Goal: Task Accomplishment & Management: Complete application form

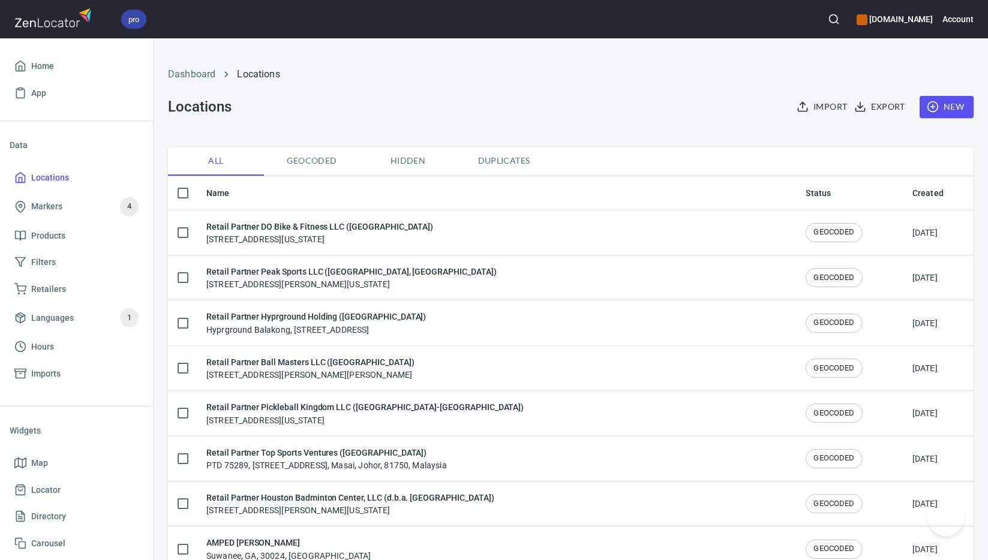
checkbox input "false"
click at [934, 104] on span "New" at bounding box center [946, 107] width 35 height 15
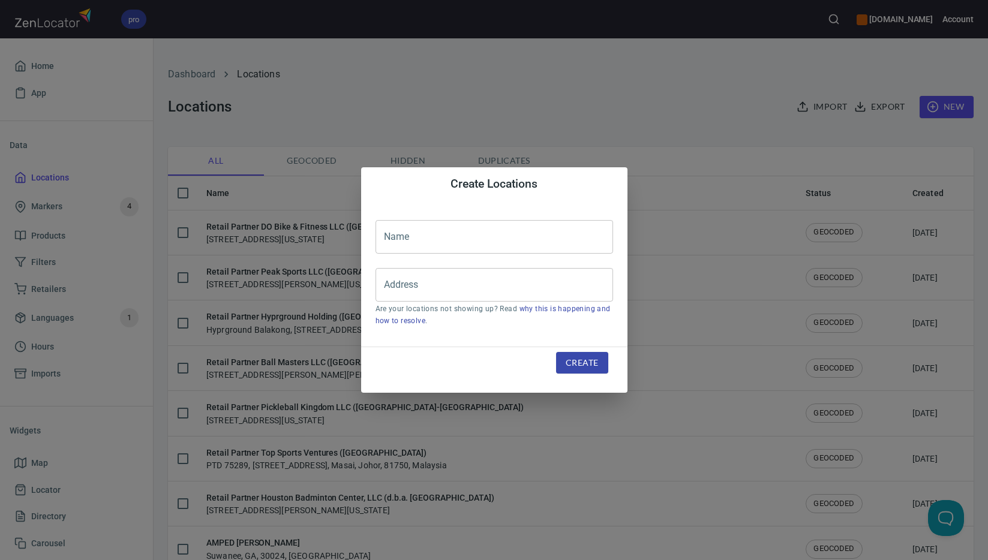
click at [451, 242] on input "text" at bounding box center [493, 237] width 237 height 34
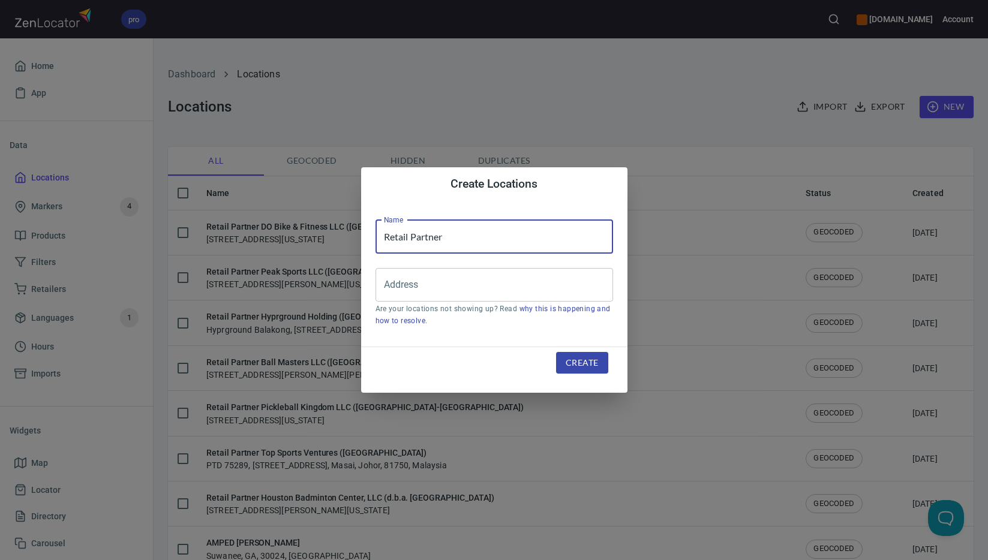
paste input "Northville Pickleball Club LLC"
type input "Retail Partner Northville Pickleball Club LLC"
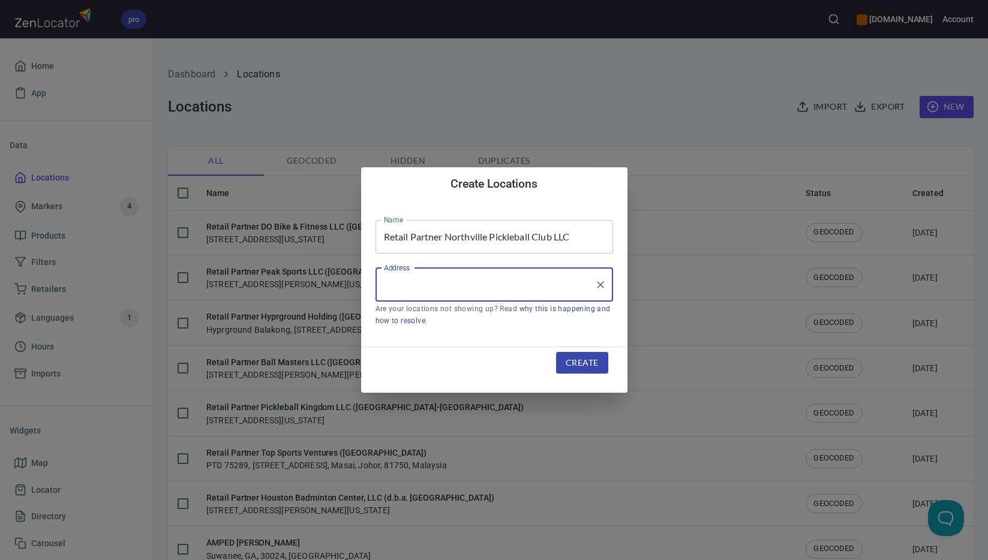
click at [492, 288] on input "Address" at bounding box center [485, 284] width 209 height 23
paste input "[STREET_ADDRESS]"
paste input "[GEOGRAPHIC_DATA]"
drag, startPoint x: 539, startPoint y: 285, endPoint x: 324, endPoint y: 279, distance: 214.7
click at [324, 279] on div "Create Locations Name Retail Partner [GEOGRAPHIC_DATA] Pickleball Club LLC Name…" at bounding box center [494, 280] width 988 height 560
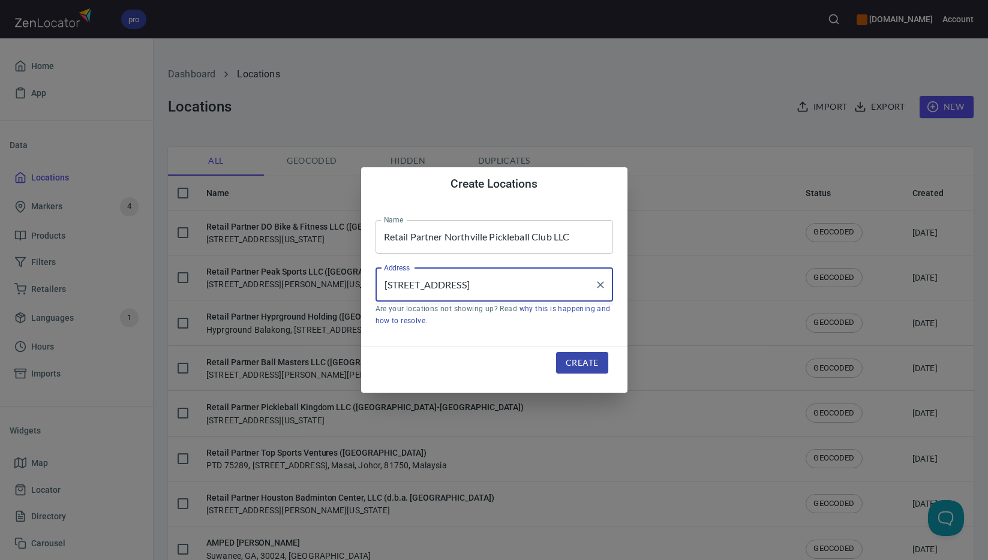
click at [525, 282] on input "[STREET_ADDRESS]" at bounding box center [485, 284] width 209 height 23
drag, startPoint x: 526, startPoint y: 282, endPoint x: 458, endPoint y: 287, distance: 68.5
click at [458, 287] on input "[STREET_ADDRESS]" at bounding box center [485, 284] width 209 height 23
click at [480, 288] on input "40100 Six Mile" at bounding box center [485, 284] width 209 height 23
click at [493, 280] on input "40100 Six Mile" at bounding box center [485, 284] width 209 height 23
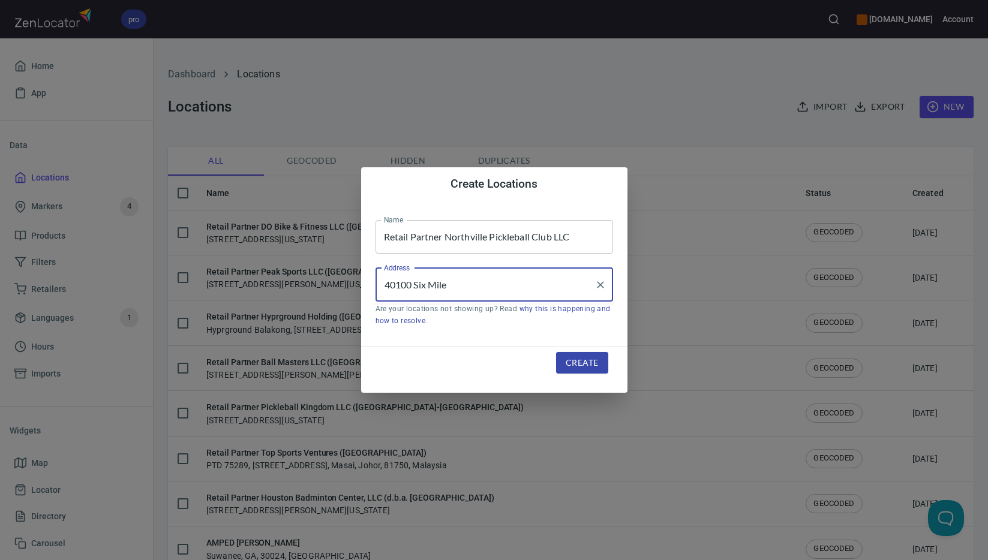
click at [493, 280] on input "40100 Six Mile" at bounding box center [485, 284] width 209 height 23
paste input "Northvil"
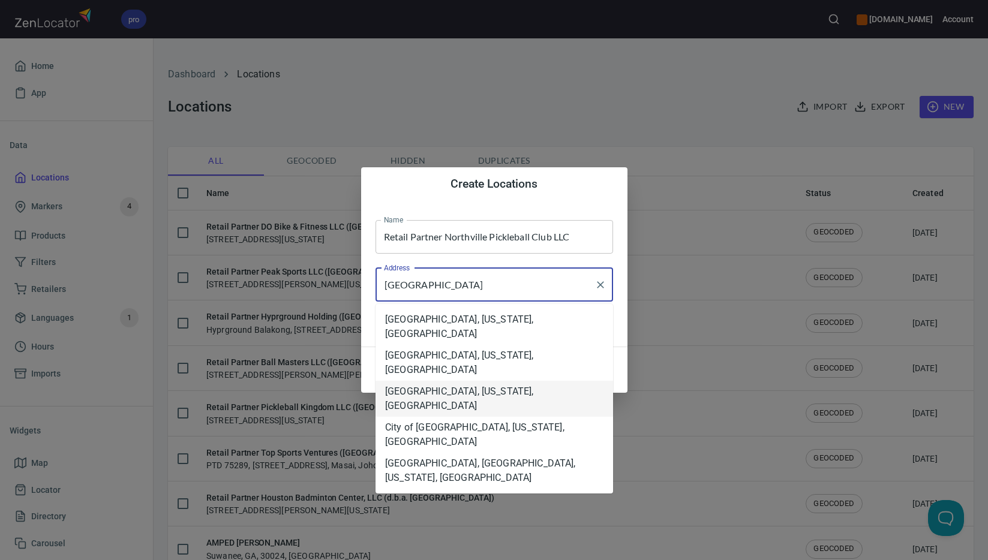
click at [512, 381] on li "[GEOGRAPHIC_DATA], [US_STATE], [GEOGRAPHIC_DATA]" at bounding box center [493, 399] width 237 height 36
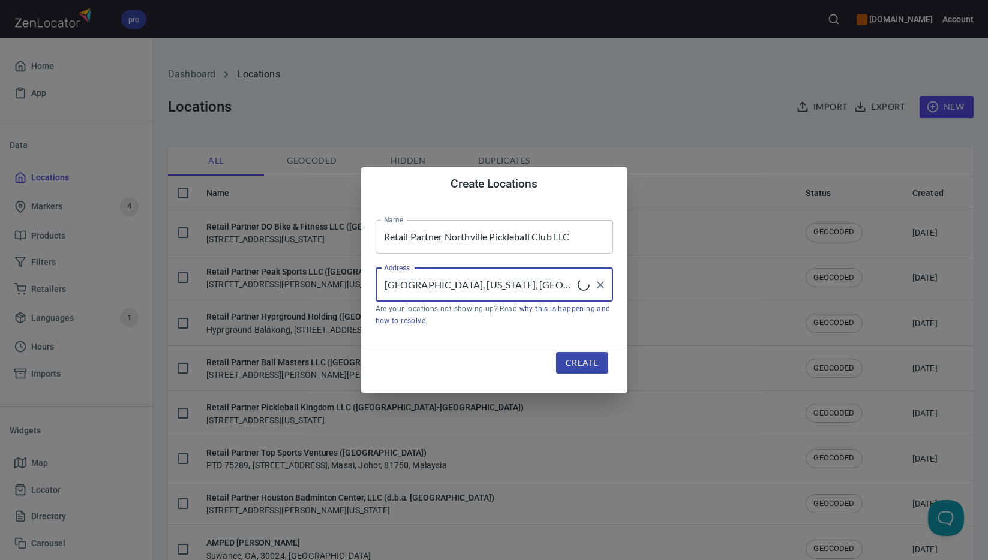
type input "[GEOGRAPHIC_DATA], [US_STATE], [GEOGRAPHIC_DATA]"
click at [576, 363] on span "Create" at bounding box center [581, 363] width 32 height 15
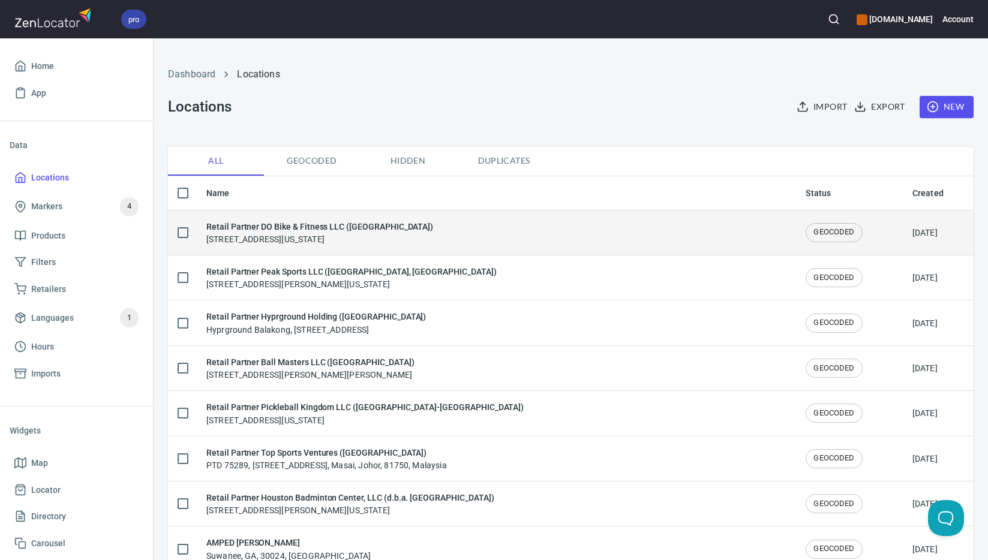
click at [317, 240] on div "Retail Partner DO Bike & Fitness LLC ([GEOGRAPHIC_DATA]) [STREET_ADDRESS][US_ST…" at bounding box center [319, 232] width 227 height 25
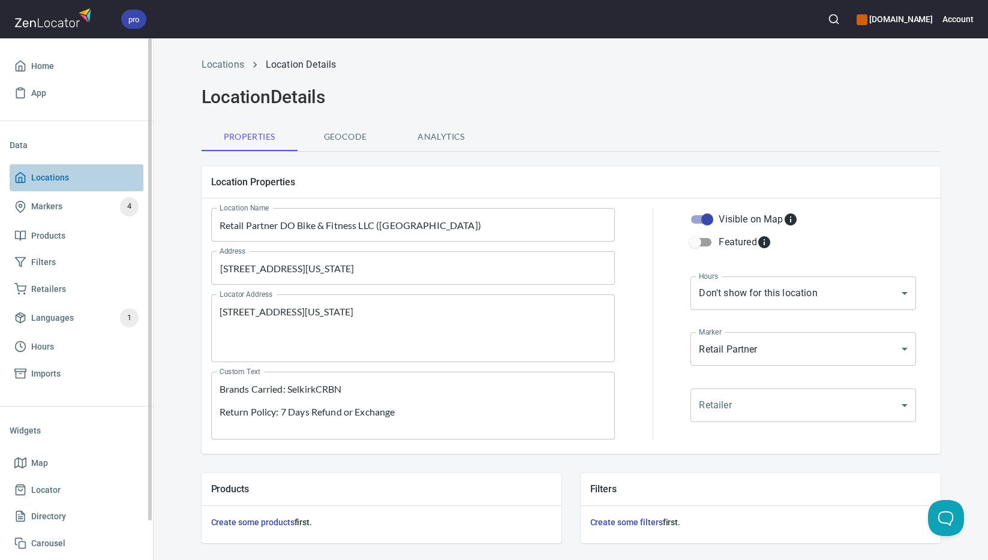
click at [61, 181] on span "Locations" at bounding box center [50, 177] width 38 height 15
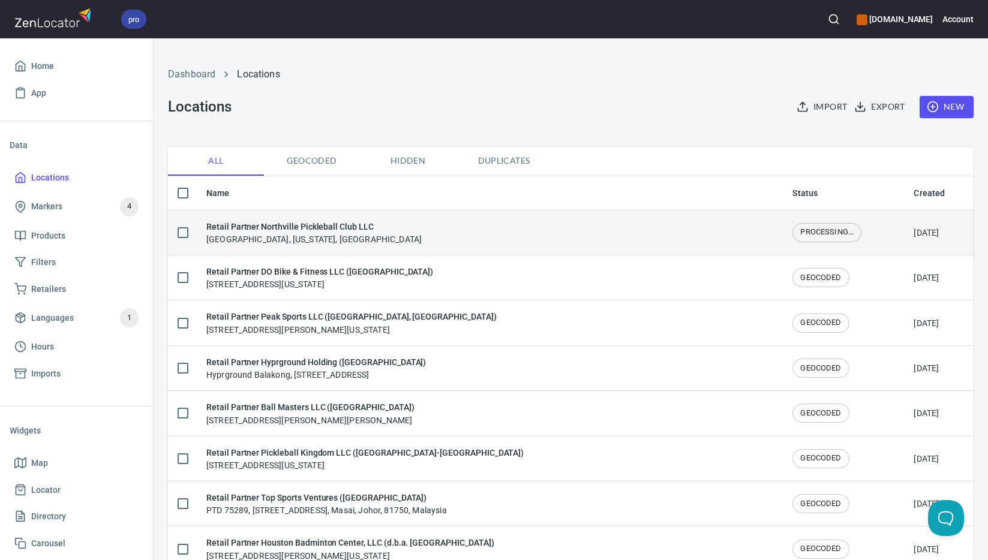
click at [320, 238] on div "Retail Partner Northville Pickleball Club LLC [GEOGRAPHIC_DATA], [US_STATE], [G…" at bounding box center [313, 232] width 215 height 25
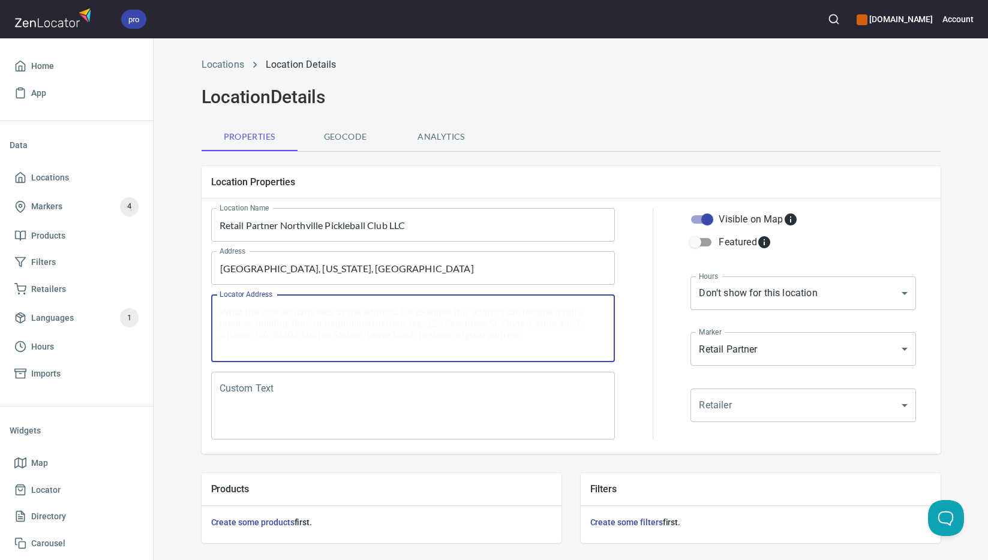
click at [321, 316] on textarea "Locator Address" at bounding box center [412, 329] width 387 height 46
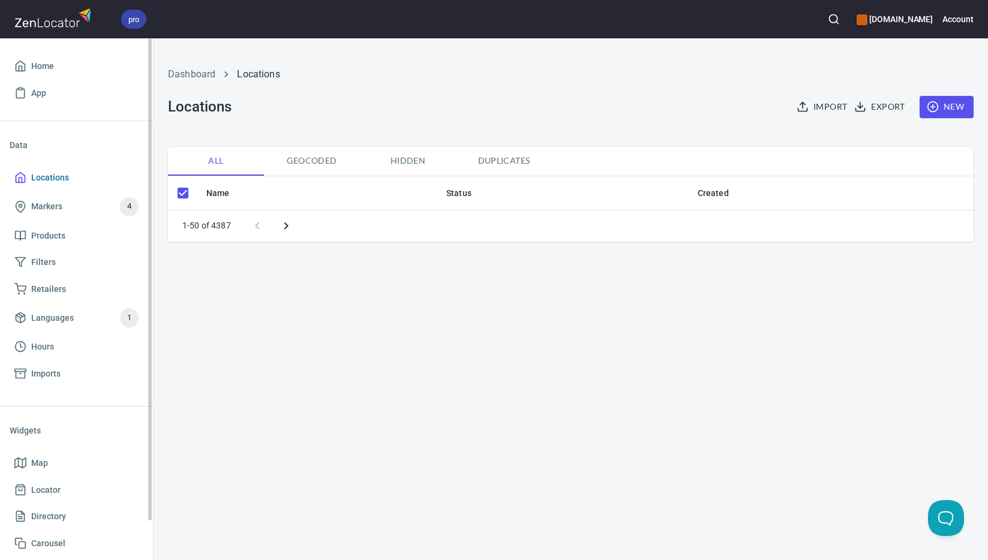
checkbox input "false"
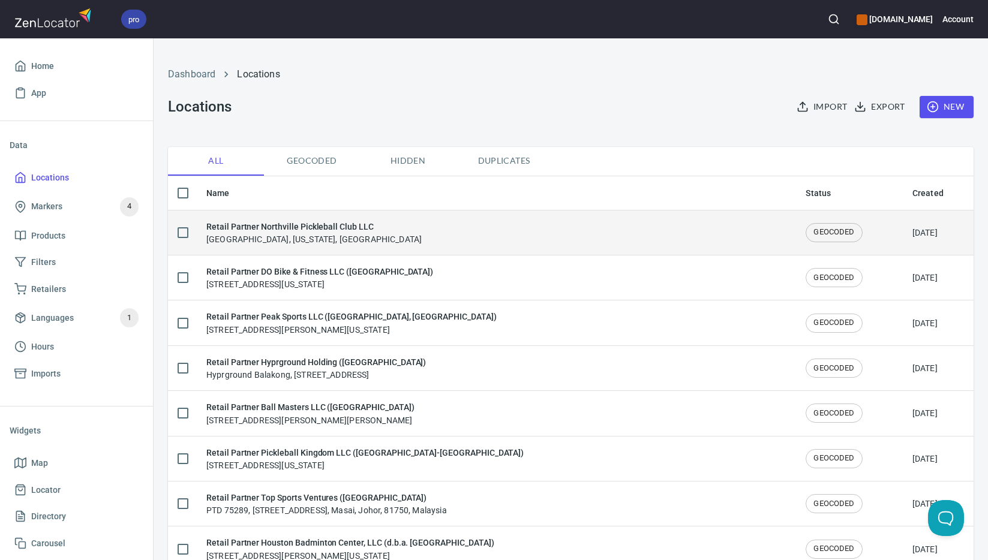
click at [413, 237] on div "Retail Partner Northville Pickleball Club LLC [GEOGRAPHIC_DATA], [US_STATE], [G…" at bounding box center [496, 232] width 580 height 25
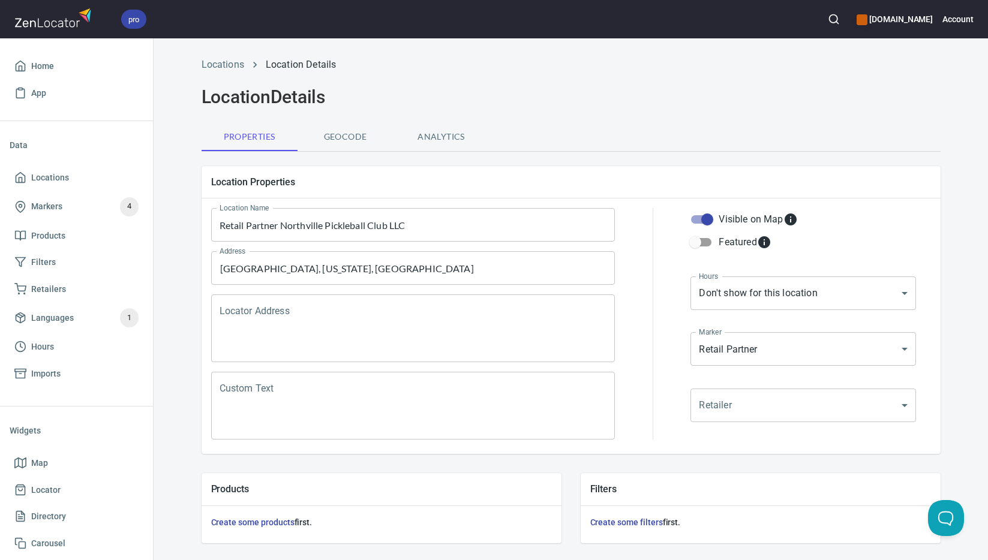
click at [423, 330] on textarea "Locator Address" at bounding box center [412, 329] width 387 height 46
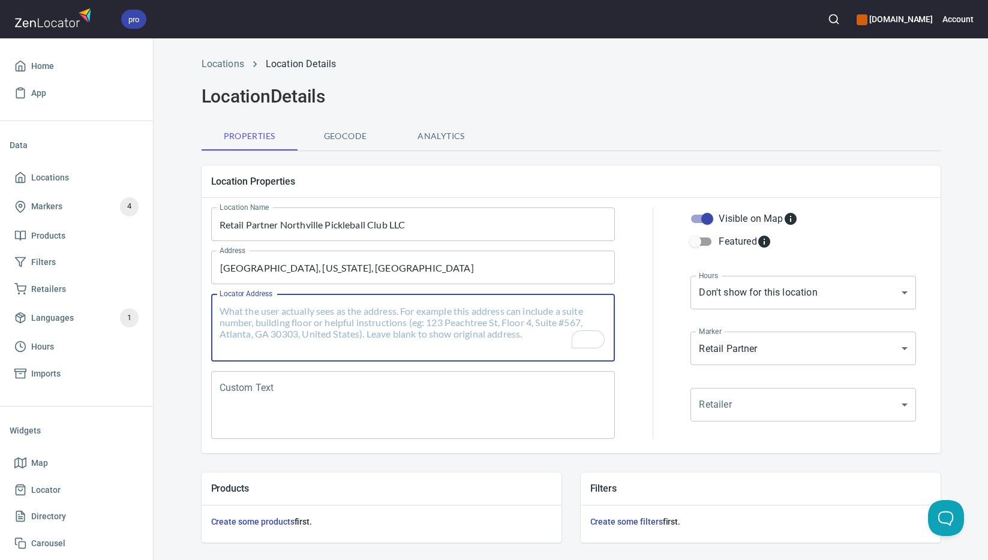
scroll to position [1, 0]
click at [420, 334] on textarea "Locator Address" at bounding box center [412, 328] width 387 height 46
paste textarea "40100 Six Mile Road, Northville, Michigan, 48168, United States"
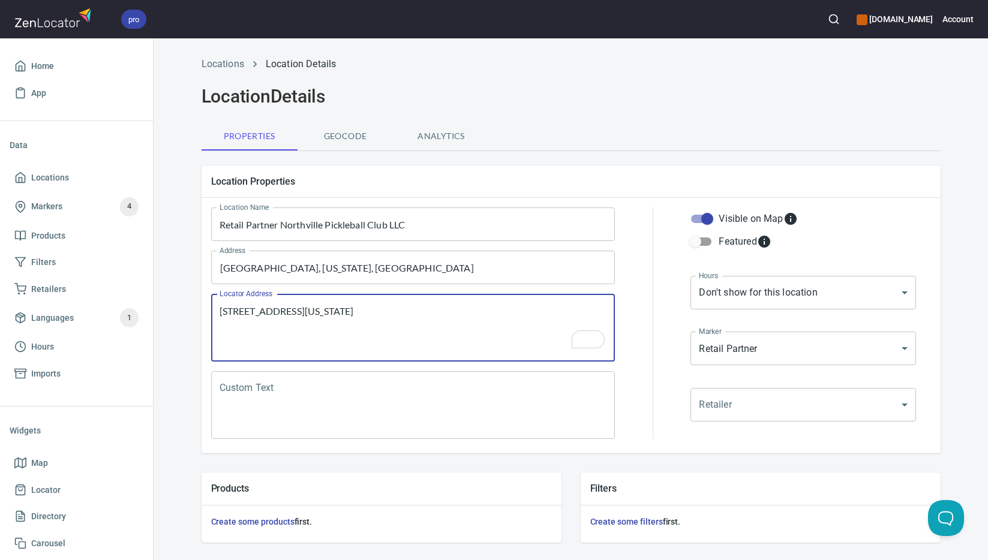
type textarea "40100 Six Mile Road, Northville, Michigan, 48168, United States"
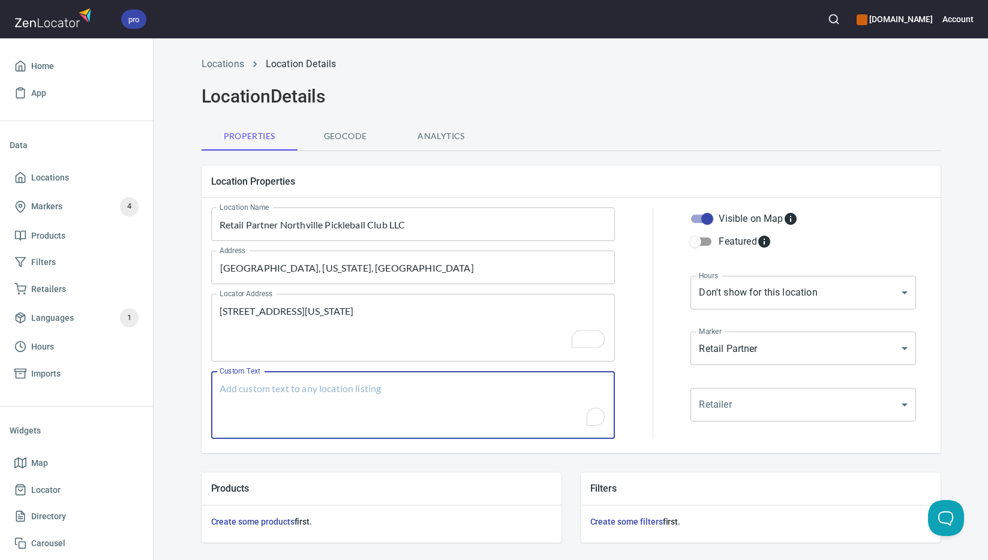
click at [461, 410] on textarea "Custom Text" at bounding box center [412, 406] width 387 height 46
paste textarea "Brands Carried: Selkirk Return Policy: Undecided"
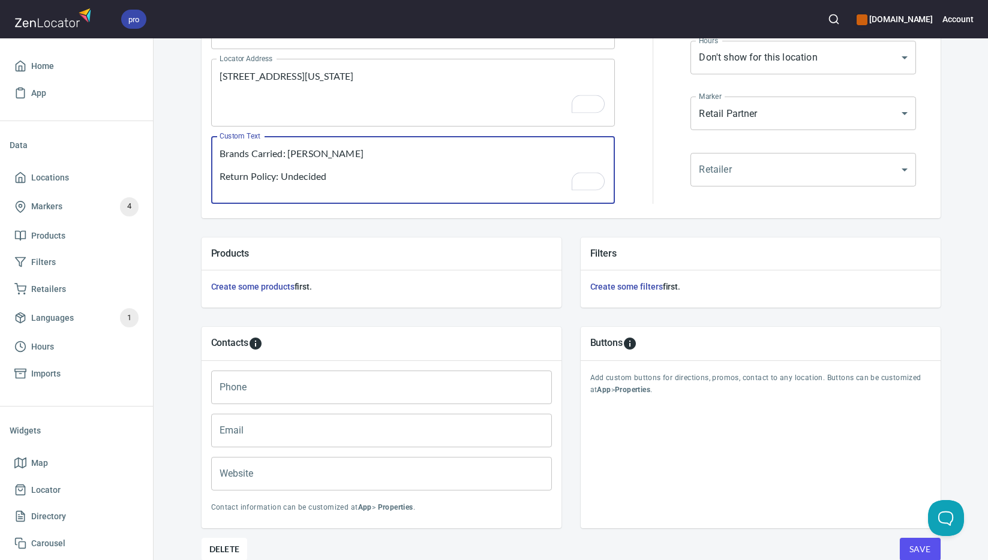
scroll to position [236, 0]
type textarea "Brands Carried: Selkirk Return Policy: Undecided"
click at [347, 391] on input "Phone" at bounding box center [381, 388] width 341 height 34
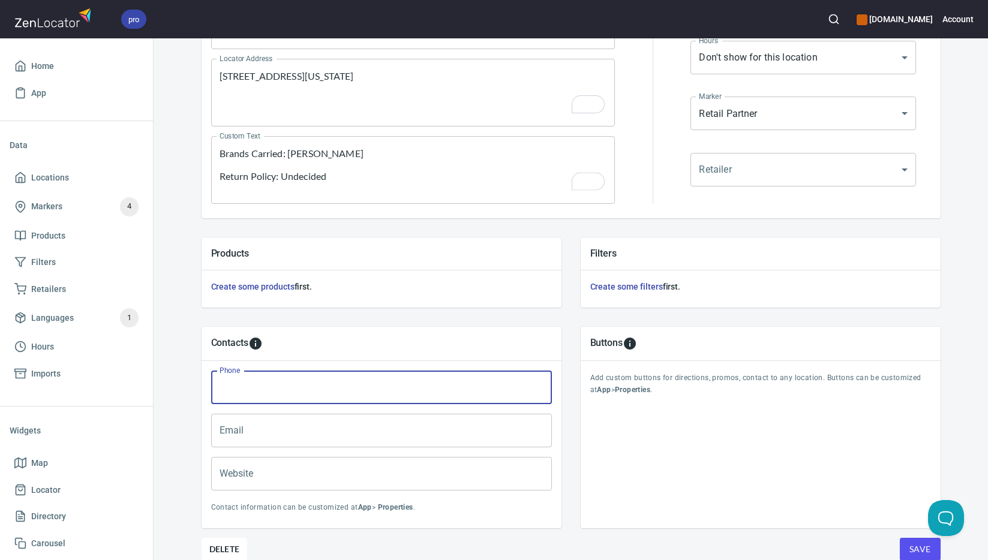
paste input "(734) 717-6964"
type input "(734) 717-6964"
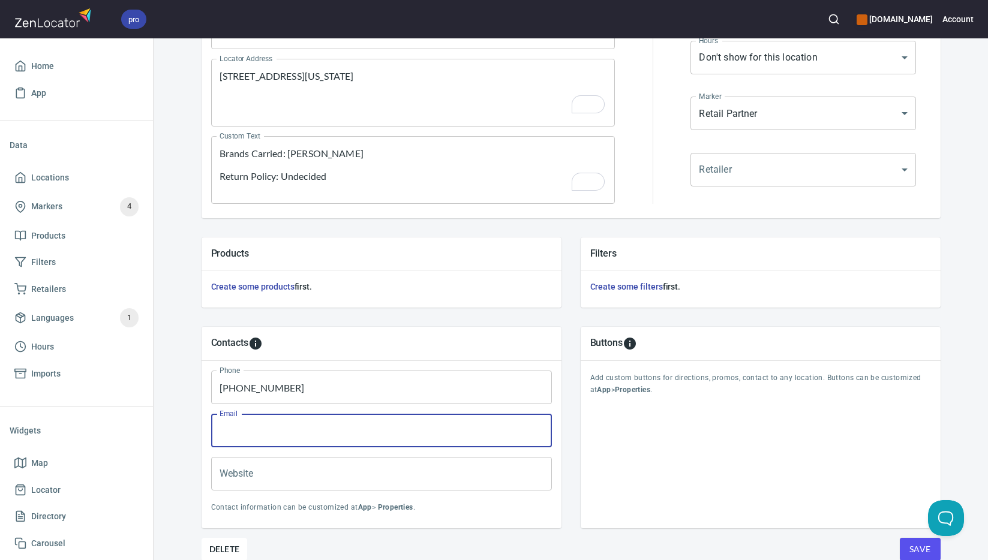
paste input "christy@northvillepickleball.net"
type input "christy@northvillepickleball.net"
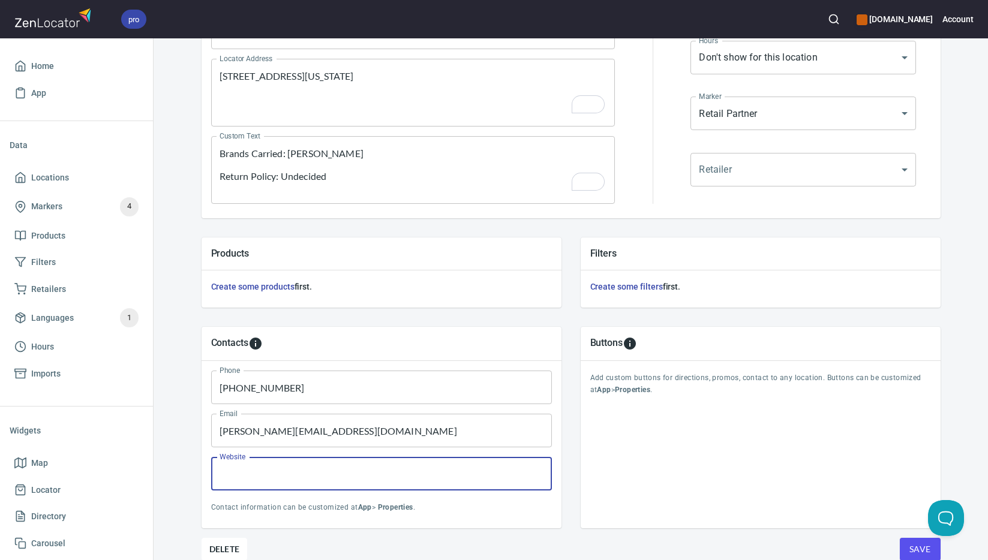
paste input "michaelfkowalczyk@gmail.com"
click at [282, 474] on input "michaelfkowalczyk@gmail.com" at bounding box center [381, 474] width 341 height 34
paste input "northvillepickleball.net"
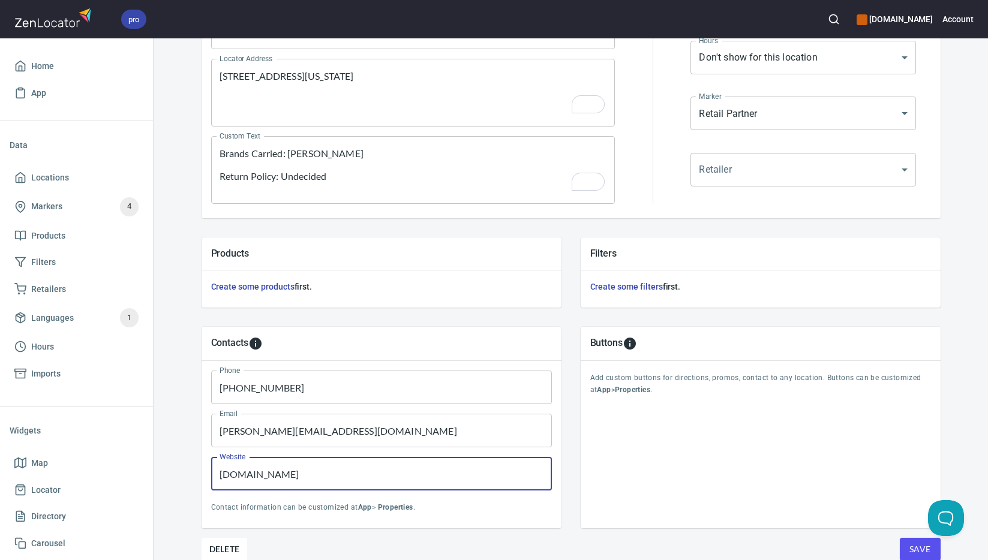
scroll to position [289, 0]
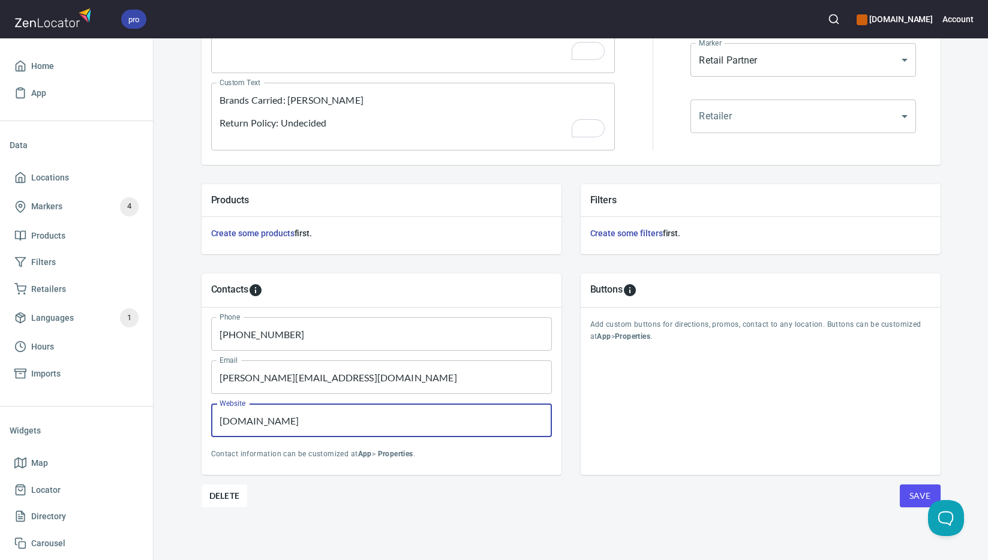
type input "northvillepickleball.net"
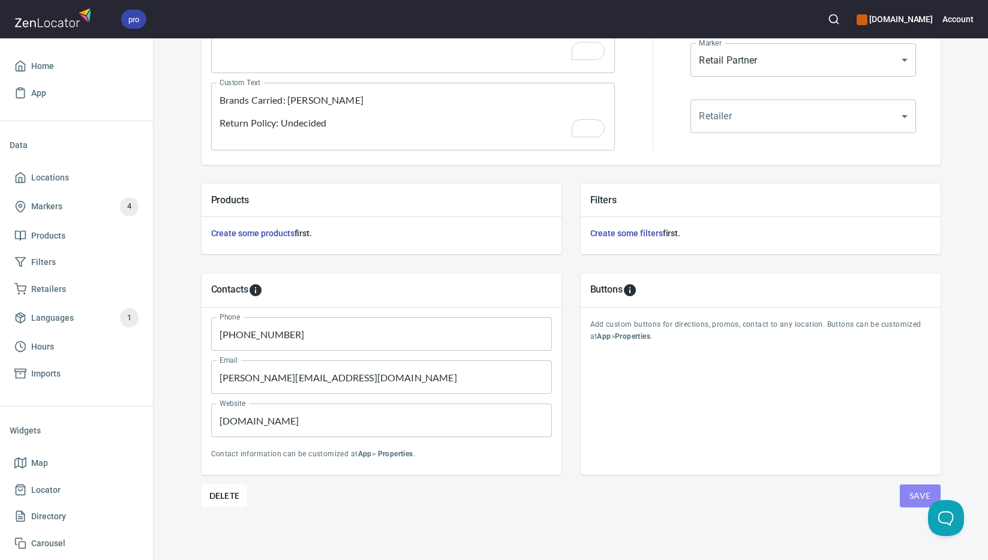
click at [909, 491] on span "Save" at bounding box center [920, 496] width 22 height 15
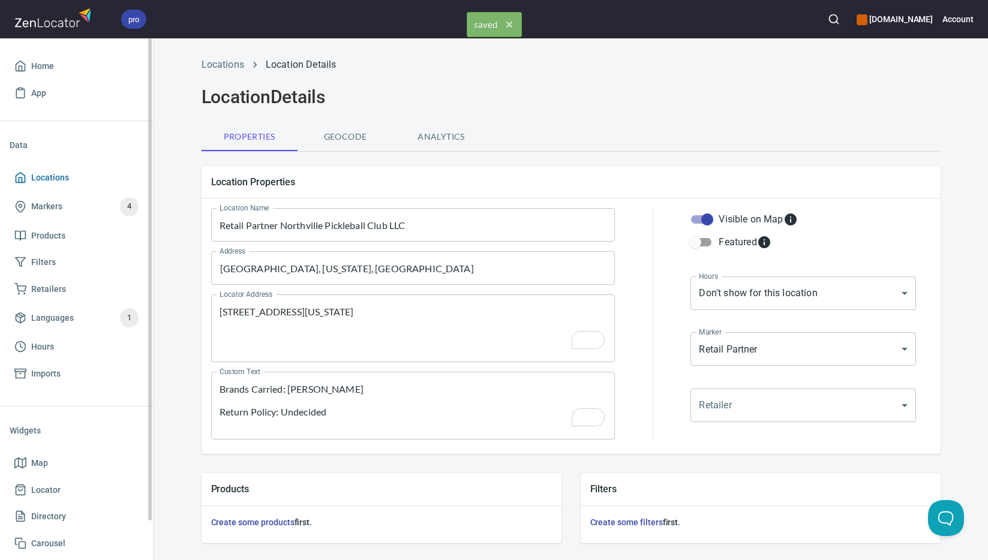
click at [86, 180] on span "Locations" at bounding box center [76, 177] width 124 height 15
